Goal: Task Accomplishment & Management: Use online tool/utility

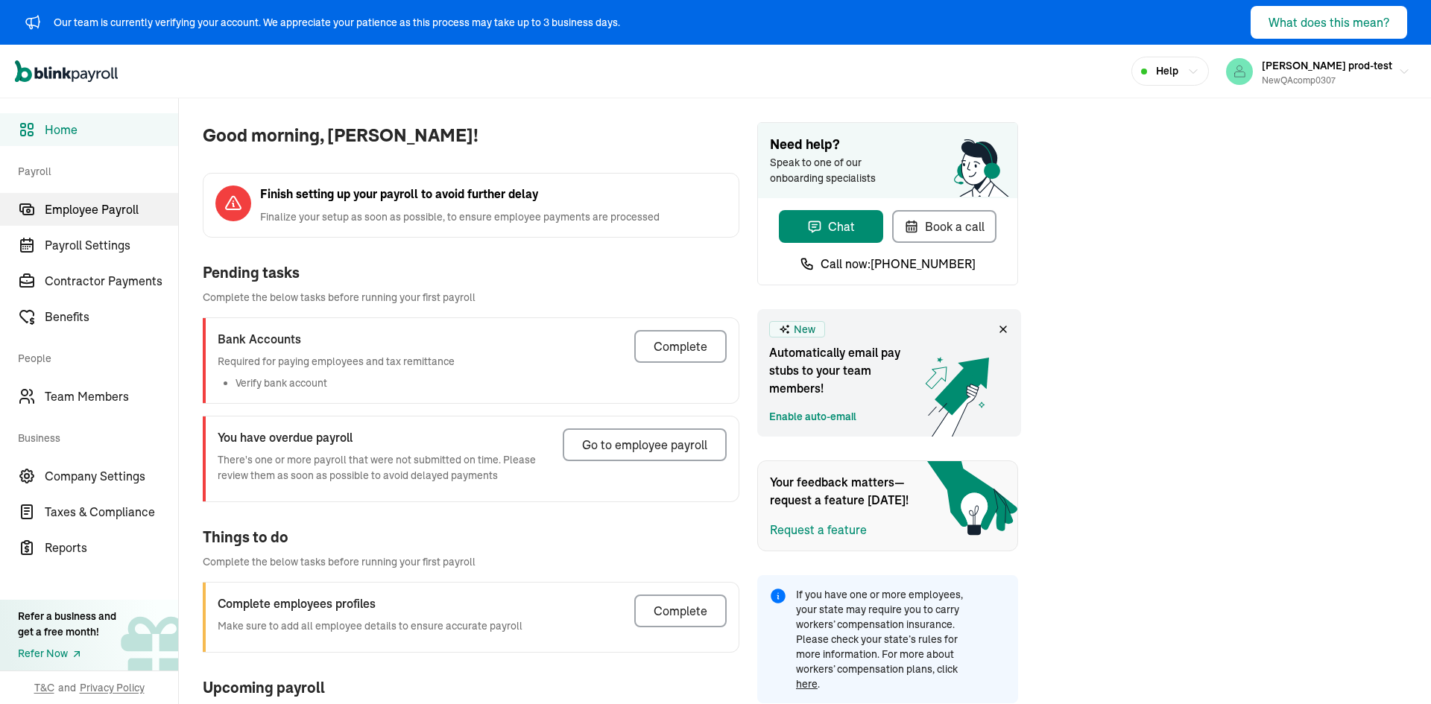
click at [95, 219] on link "Employee Payroll" at bounding box center [89, 209] width 178 height 33
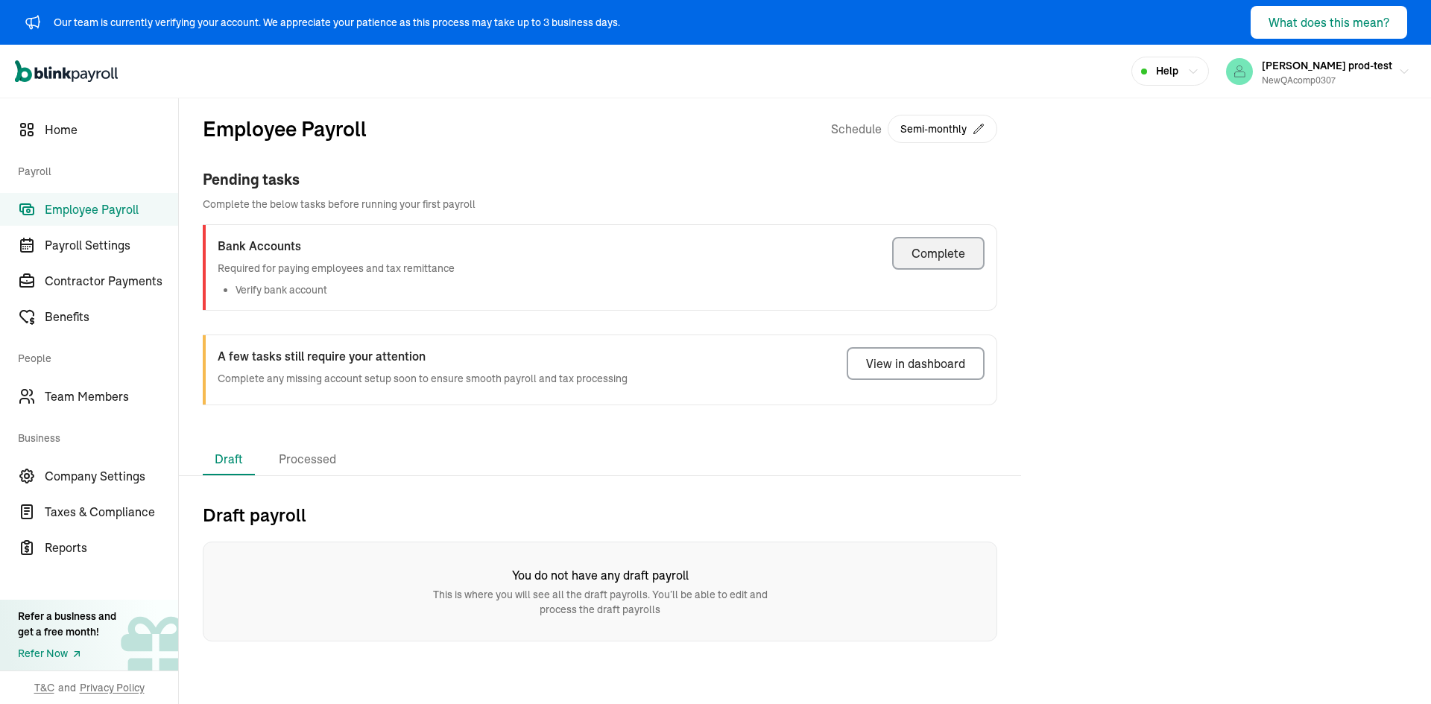
click at [918, 249] on div "Complete" at bounding box center [939, 253] width 54 height 18
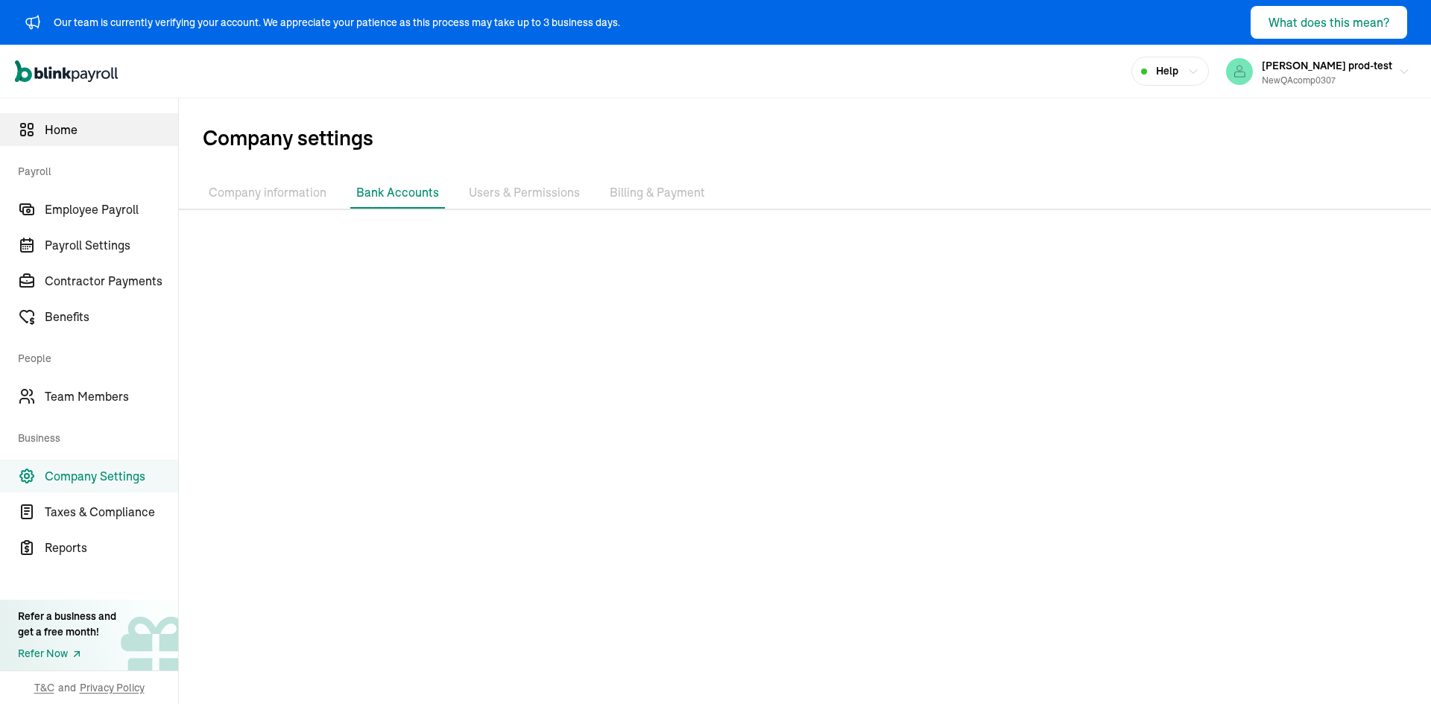
click at [89, 134] on span "Home" at bounding box center [111, 130] width 133 height 18
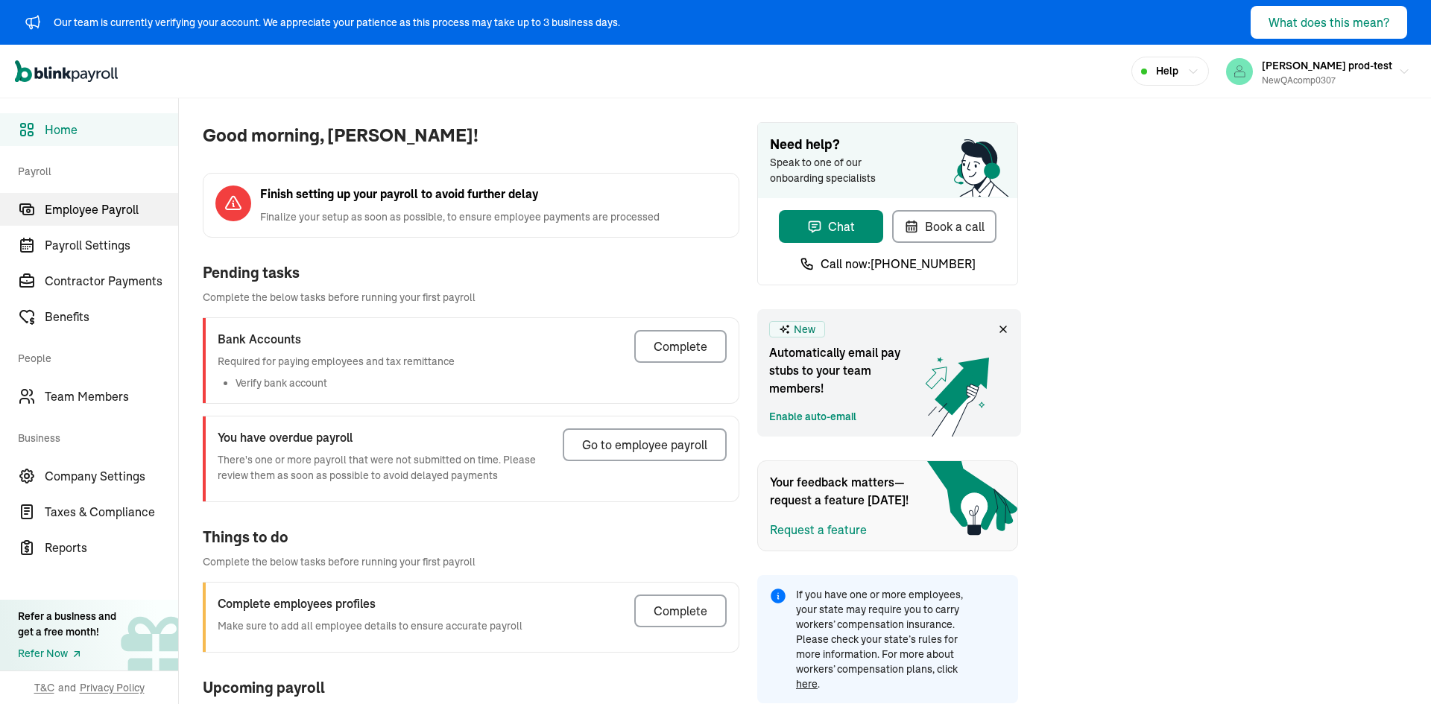
click at [92, 196] on link "Employee Payroll" at bounding box center [89, 209] width 178 height 33
click at [95, 219] on link "Employee Payroll" at bounding box center [89, 209] width 178 height 33
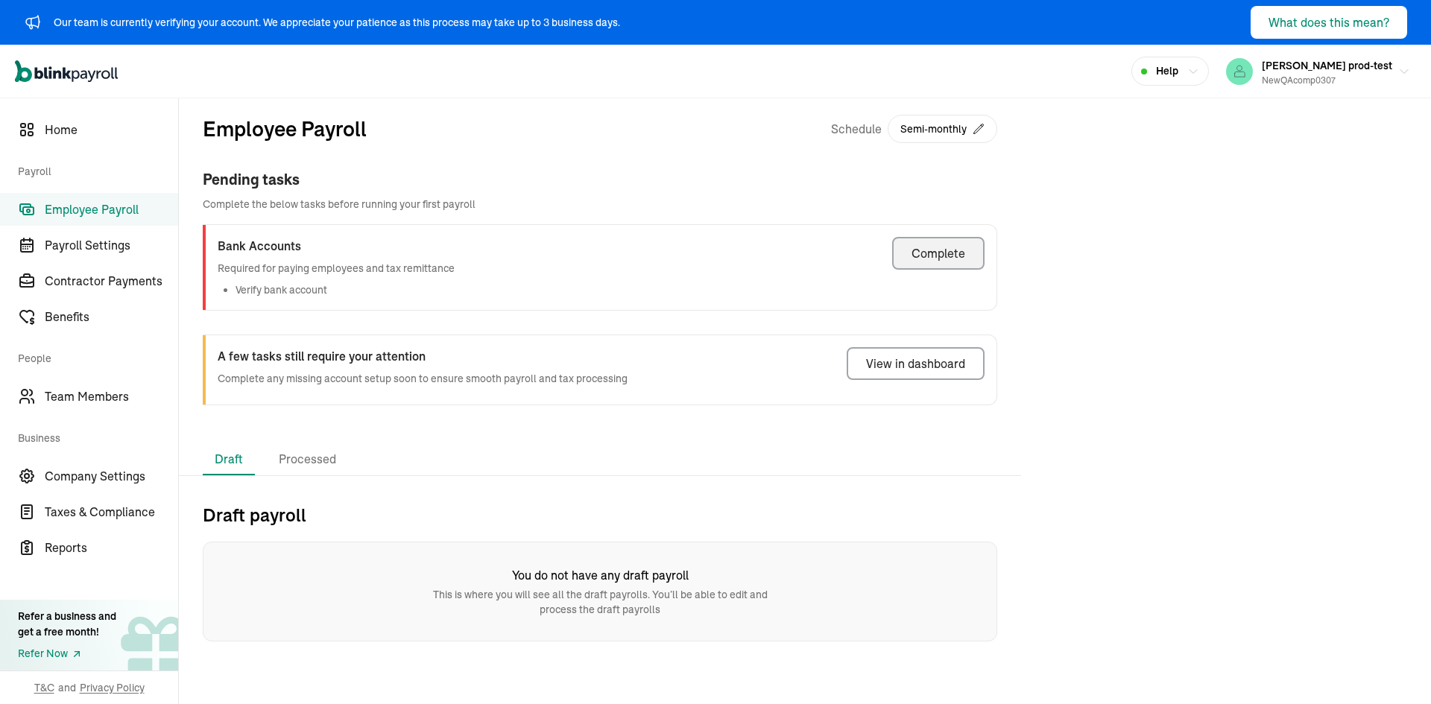
click at [918, 249] on div "Complete" at bounding box center [939, 253] width 54 height 18
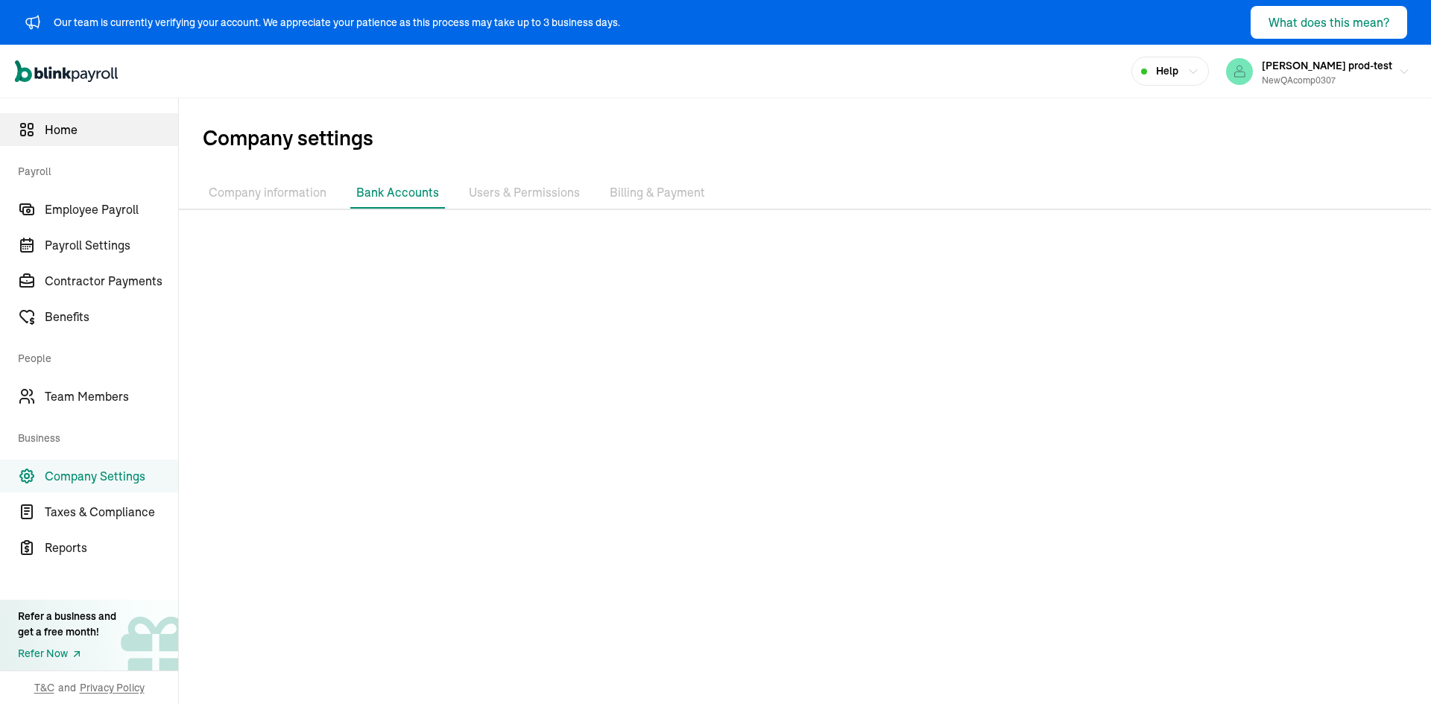
click at [89, 134] on span "Home" at bounding box center [111, 130] width 133 height 18
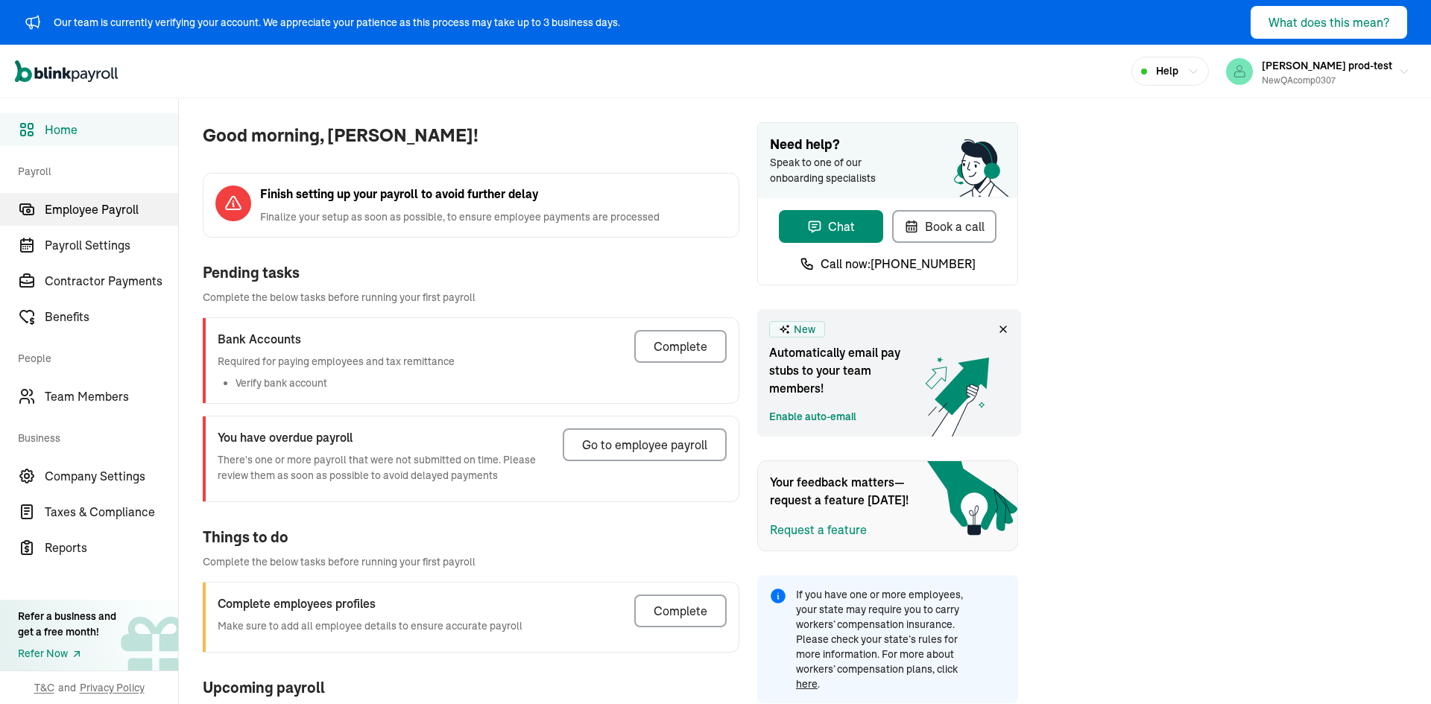
click at [92, 196] on link "Employee Payroll" at bounding box center [89, 209] width 178 height 33
